Goal: Information Seeking & Learning: Learn about a topic

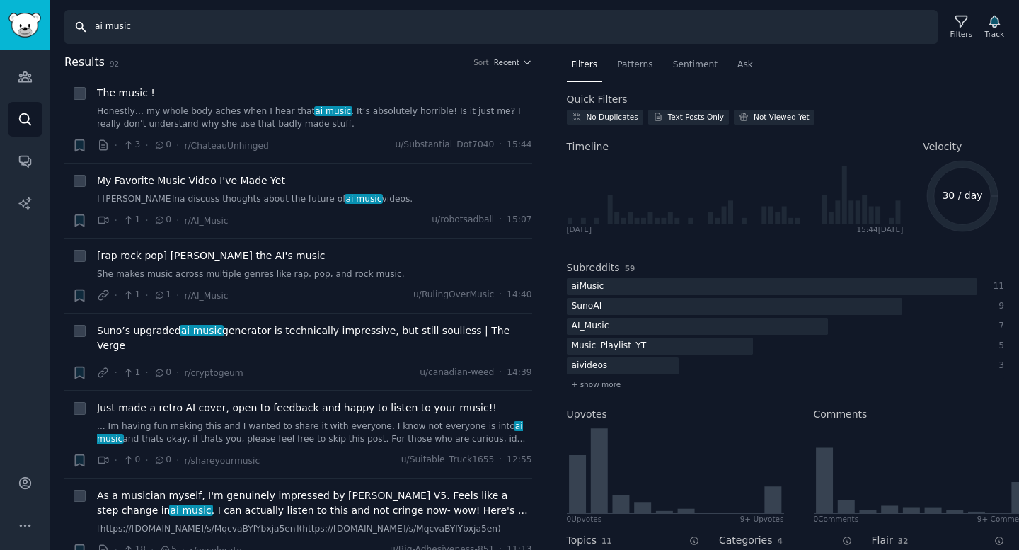
click at [127, 28] on input "ai music" at bounding box center [500, 27] width 873 height 34
type input "copy"
click at [25, 82] on icon "Sidebar" at bounding box center [24, 77] width 13 height 10
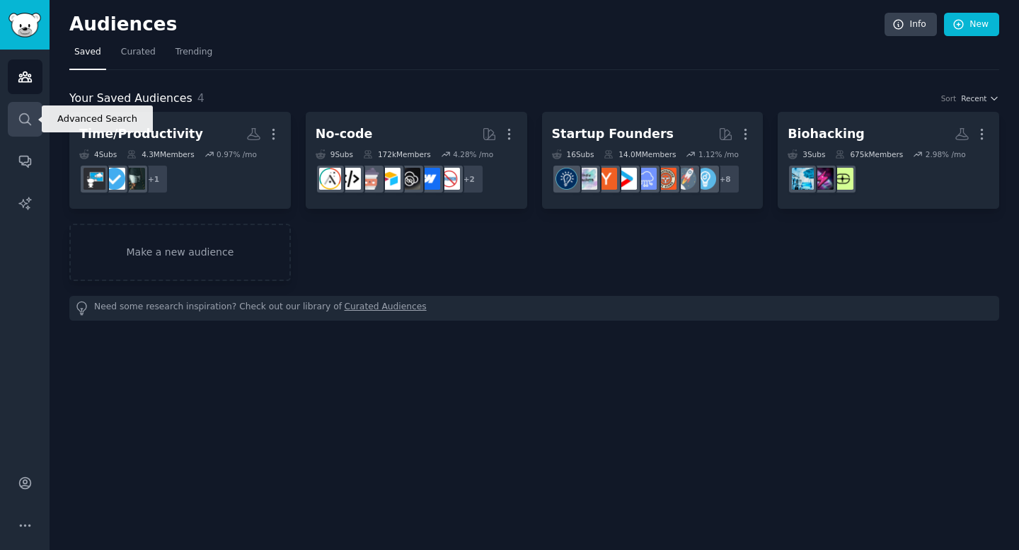
click at [25, 120] on icon "Sidebar" at bounding box center [25, 119] width 15 height 15
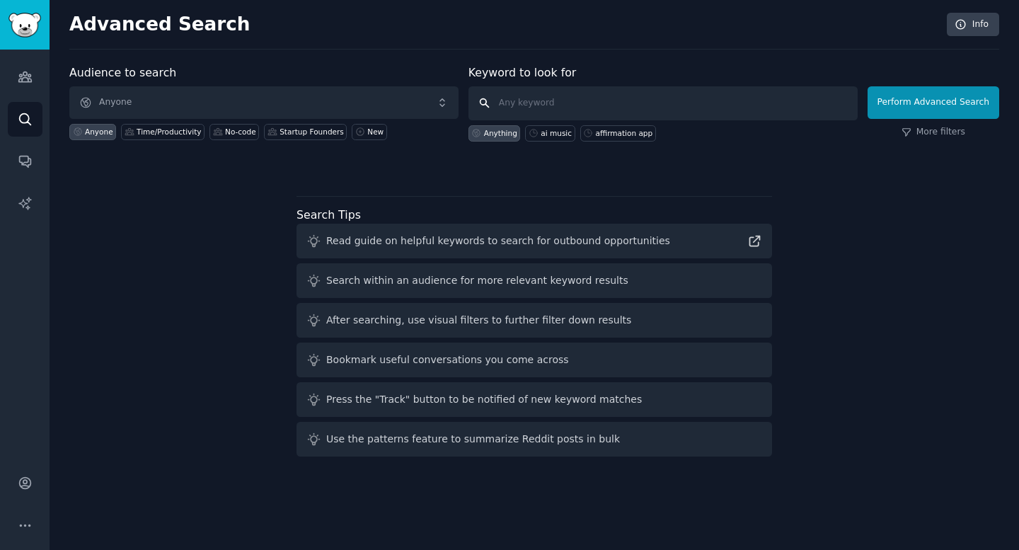
click at [561, 94] on input "text" at bounding box center [662, 103] width 389 height 34
